Goal: Information Seeking & Learning: Stay updated

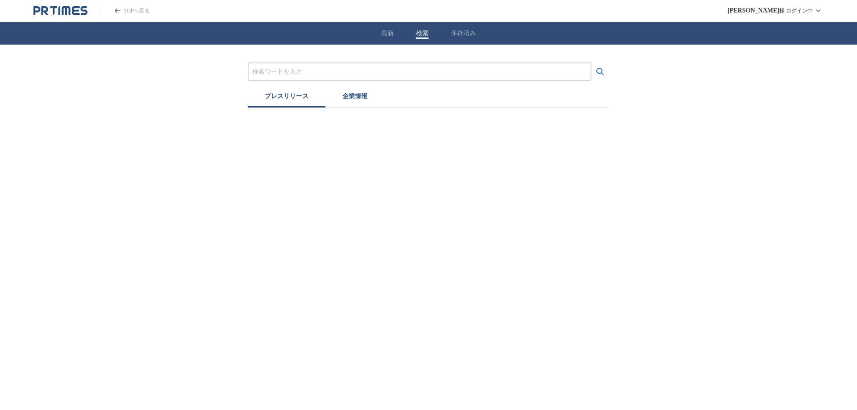
click at [421, 34] on button "検索" at bounding box center [422, 33] width 12 height 8
click at [304, 72] on input "プレスリリースおよび企業を検索する" at bounding box center [419, 72] width 335 height 10
click at [591, 63] on button "検索する" at bounding box center [600, 72] width 18 height 18
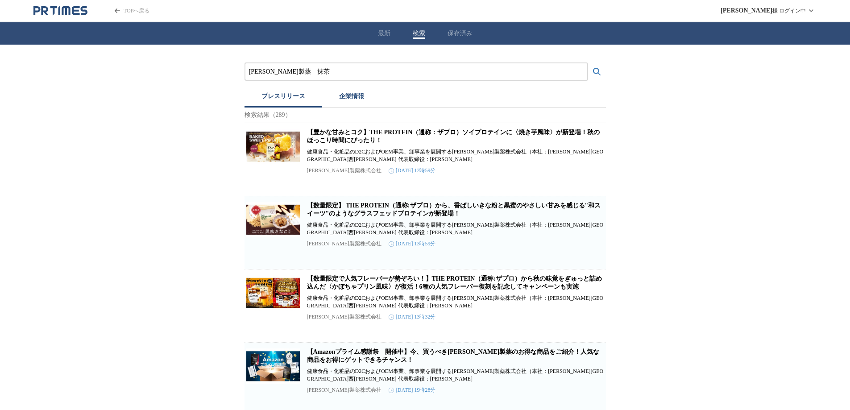
click at [588, 63] on button "検索する" at bounding box center [597, 72] width 18 height 18
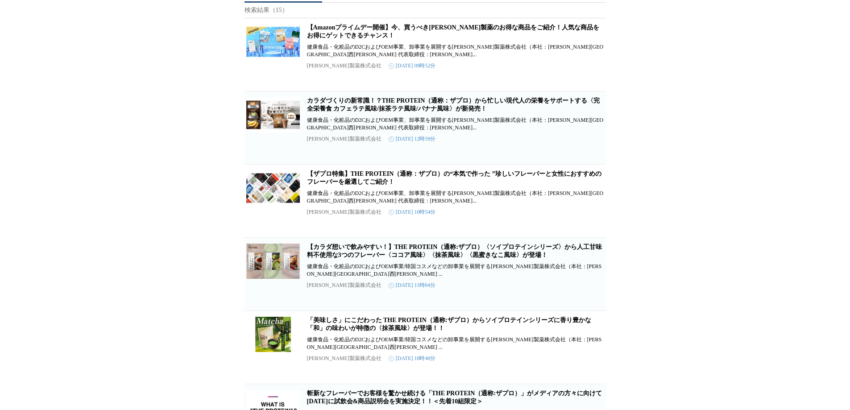
scroll to position [134, 0]
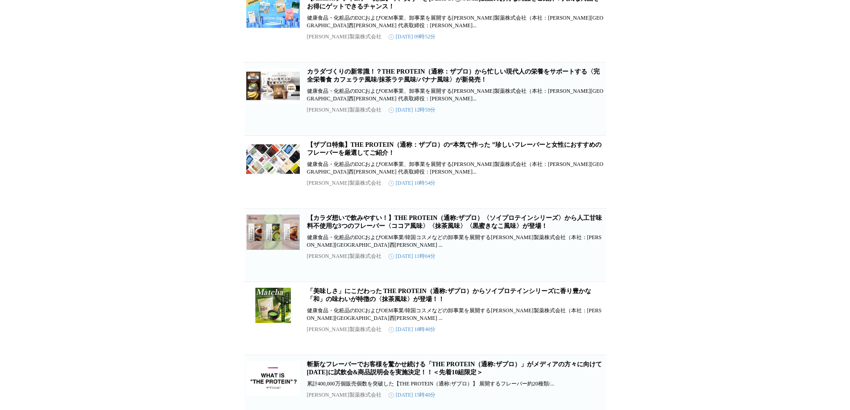
click at [405, 303] on link "「美味しさ」にこだわった THE PROTEIN（通称:ザプロ）からソイプロテインシリーズに香り豊かな「和」の味わいが特徴の〈抹茶風味〉が登場！！" at bounding box center [449, 295] width 284 height 15
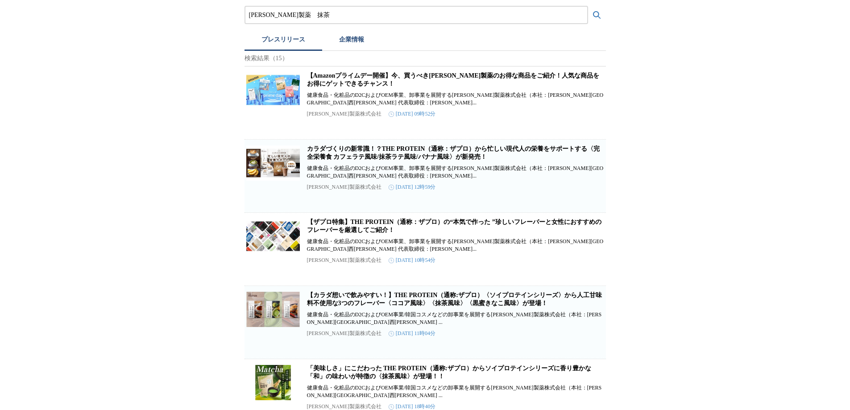
scroll to position [0, 0]
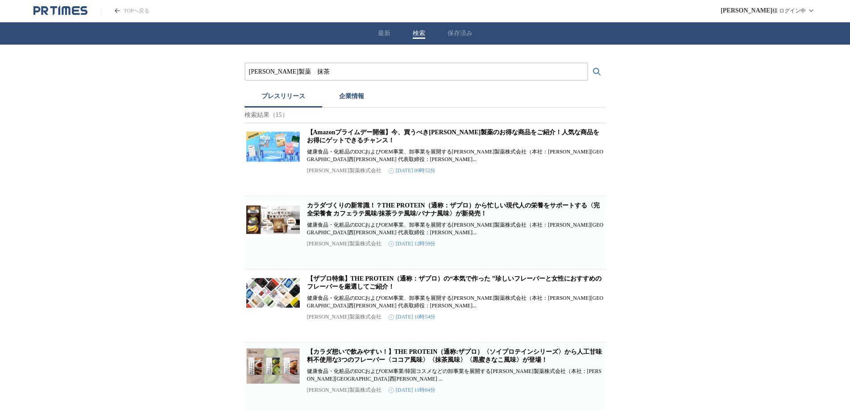
drag, startPoint x: 299, startPoint y: 71, endPoint x: 240, endPoint y: 73, distance: 59.4
click at [588, 63] on button "検索する" at bounding box center [597, 72] width 18 height 18
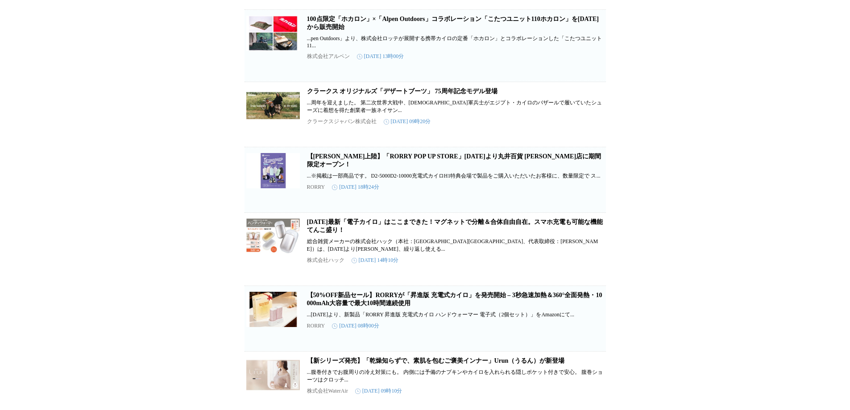
scroll to position [580, 0]
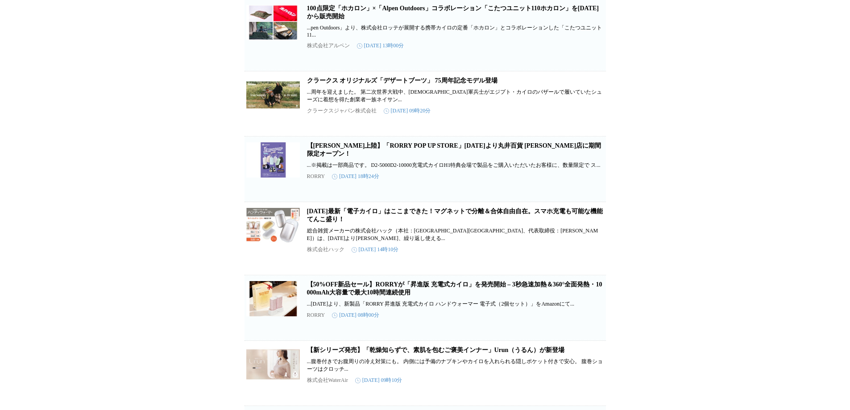
click at [335, 223] on link "[DATE]最新「電子カイロ」はここまできた！マグネットで分離＆合体自由自在。スマホ充電も可能な機能てんこ盛り！" at bounding box center [455, 215] width 296 height 15
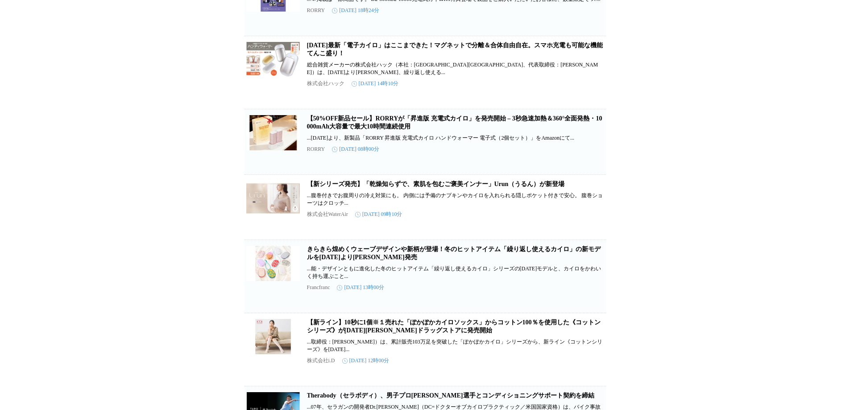
scroll to position [759, 0]
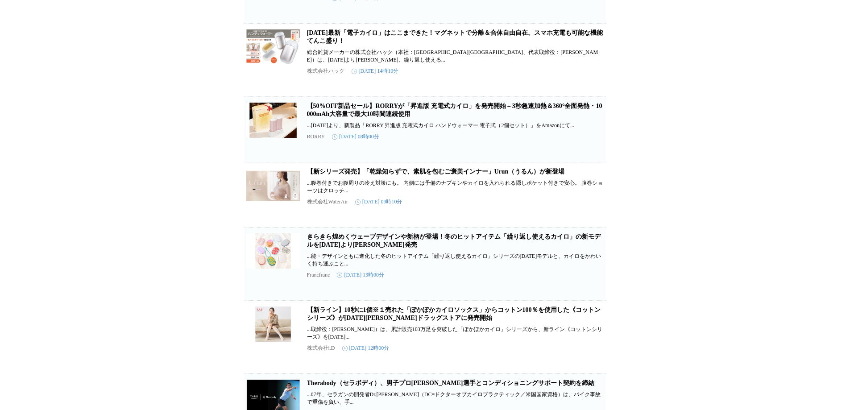
click at [341, 117] on link "【50%OFF新品セール】RORRYが「昇進版 充電式カイロ」を発売開始 – 3秒急速加熱＆360°全面発熱・10000mAh大容量で最大10時間連続使用" at bounding box center [454, 110] width 295 height 15
click at [351, 248] on link "きらきら煌めくウェーブデザインや新柄が登場！冬のヒットアイテム「繰り返し使えるカイロ」の新モデルを[DATE]より[PERSON_NAME]発売" at bounding box center [454, 240] width 294 height 15
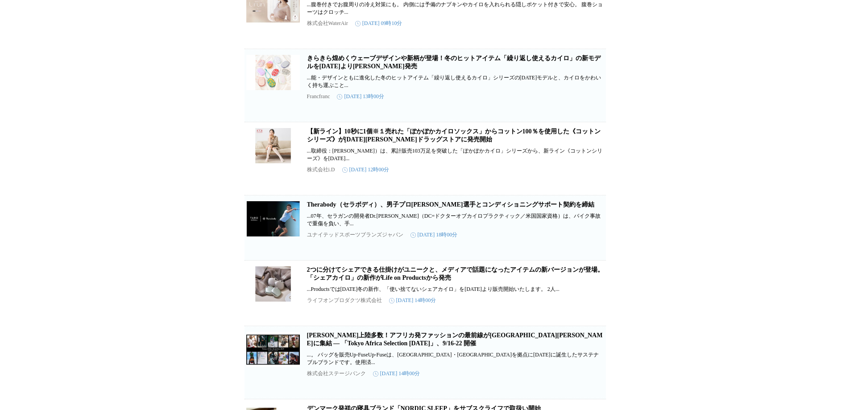
click at [370, 281] on link "2つに分けてシェアできる仕掛けがユニークと、メディアで話題になったアイテムの新バージョンが登場。「シェアカイロ」の新作がLife on Productsから発売" at bounding box center [455, 273] width 297 height 15
click at [413, 281] on link "2つに分けてシェアできる仕掛けがユニークと、メディアで話題になったアイテムの新バージョンが登場。「シェアカイロ」の新作がLife on Productsから発売" at bounding box center [455, 273] width 297 height 15
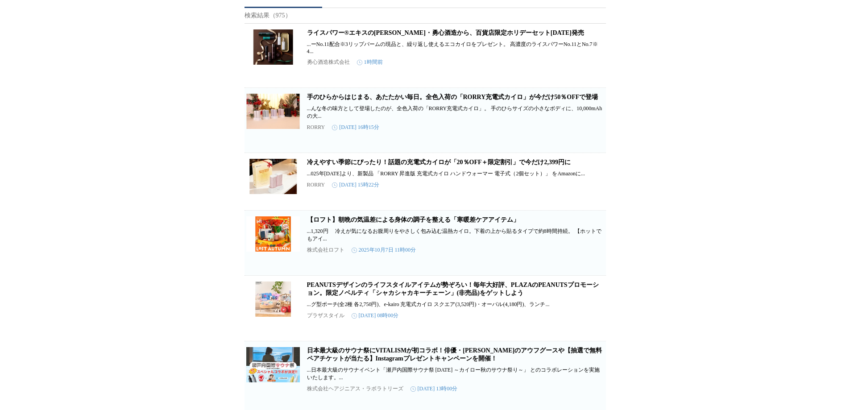
scroll to position [0, 0]
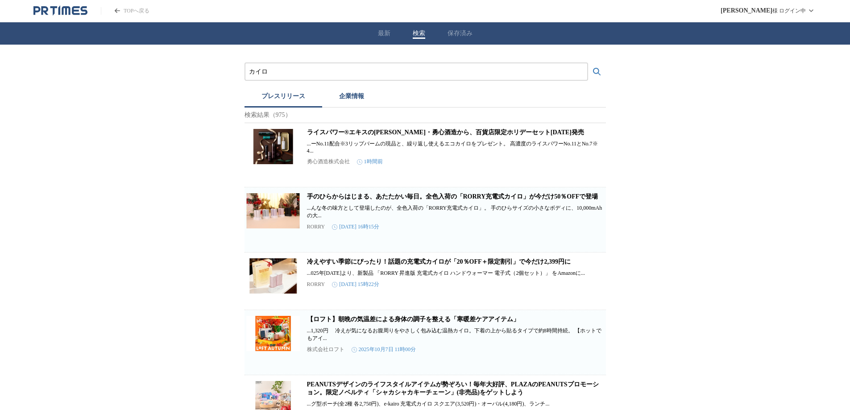
drag, startPoint x: 287, startPoint y: 71, endPoint x: 244, endPoint y: 74, distance: 42.9
type input "[PERSON_NAME]"
